Goal: Navigation & Orientation: Find specific page/section

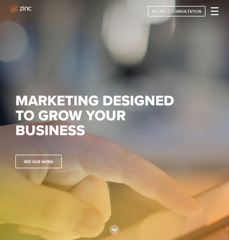
click at [215, 10] on div at bounding box center [214, 11] width 8 height 6
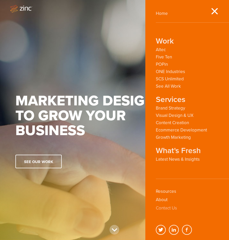
click at [172, 208] on link "Contact Us" at bounding box center [166, 207] width 21 height 5
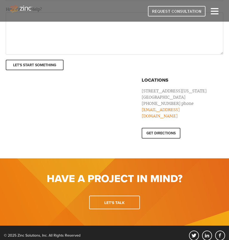
scroll to position [314, 0]
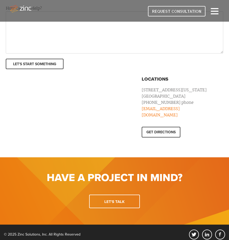
click at [209, 8] on div at bounding box center [114, 10] width 208 height 11
click at [212, 9] on div at bounding box center [214, 11] width 8 height 6
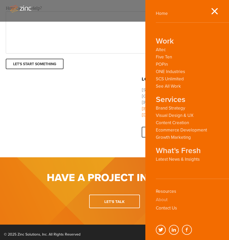
click at [162, 197] on link "About" at bounding box center [162, 199] width 12 height 5
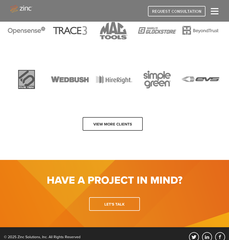
scroll to position [564, 0]
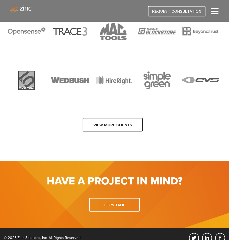
click at [214, 13] on div at bounding box center [214, 11] width 8 height 6
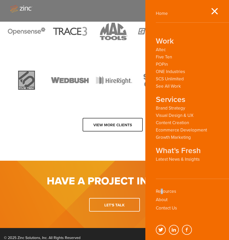
click at [162, 196] on li "Resources" at bounding box center [183, 193] width 55 height 8
click at [162, 198] on link "About" at bounding box center [162, 199] width 12 height 5
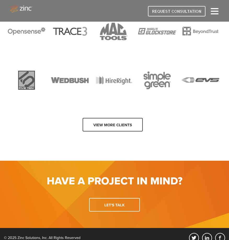
scroll to position [565, 0]
